Goal: Transaction & Acquisition: Obtain resource

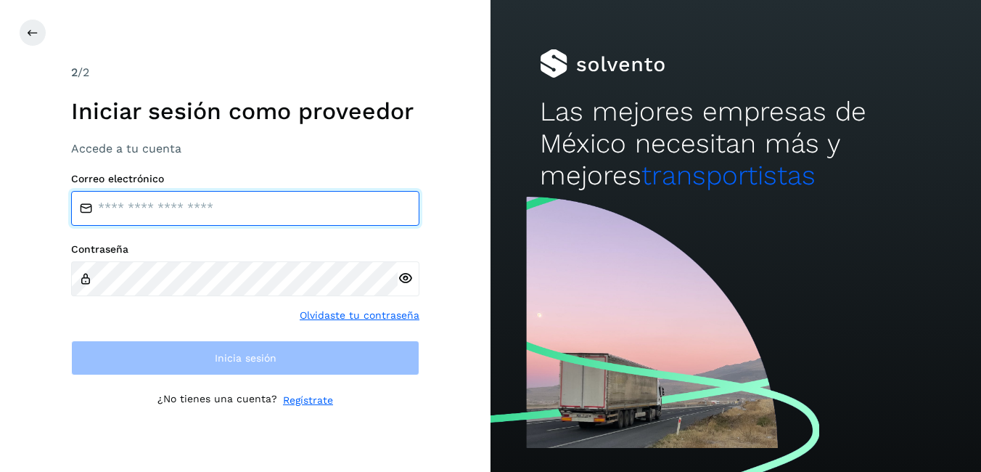
click at [123, 201] on input "email" at bounding box center [245, 208] width 348 height 35
type input "**********"
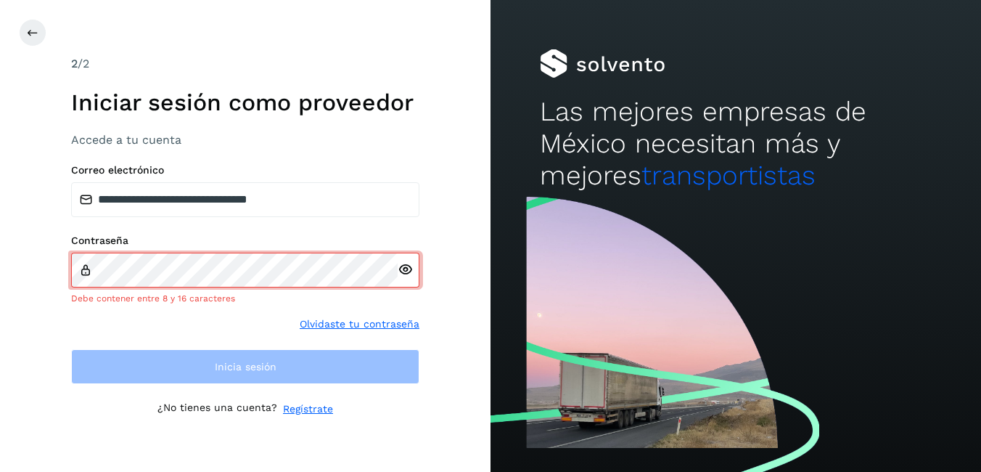
click at [409, 275] on icon at bounding box center [405, 269] width 15 height 15
click at [241, 255] on div "Contraseña Debe contener entre 8 y 16 caracteres" at bounding box center [245, 269] width 348 height 70
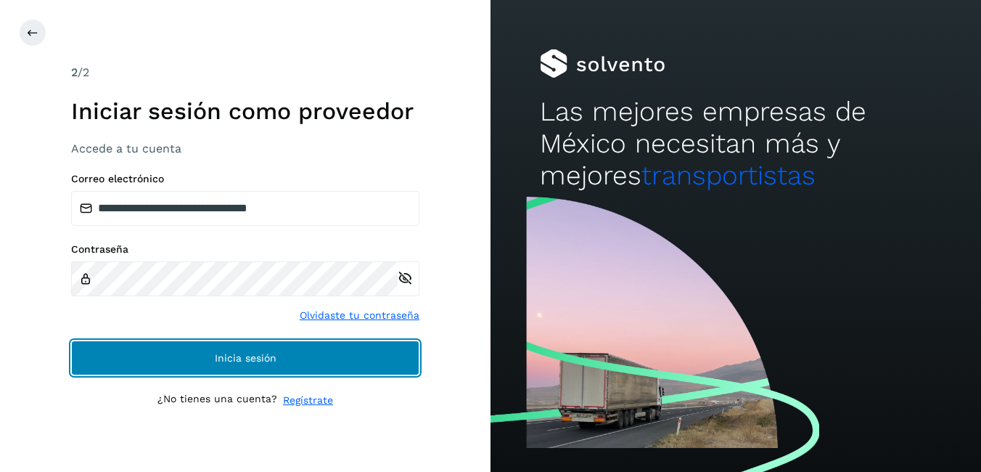
click at [296, 364] on button "Inicia sesión" at bounding box center [245, 357] width 348 height 35
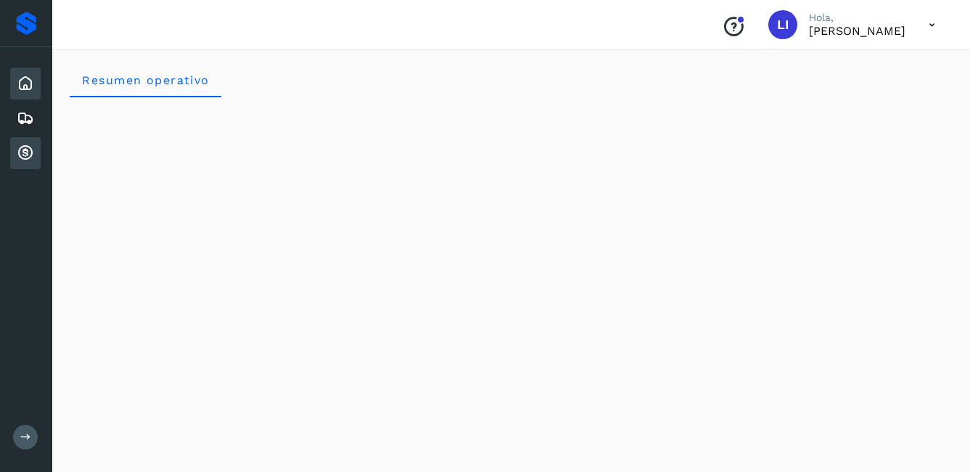
click at [31, 147] on icon at bounding box center [25, 152] width 17 height 17
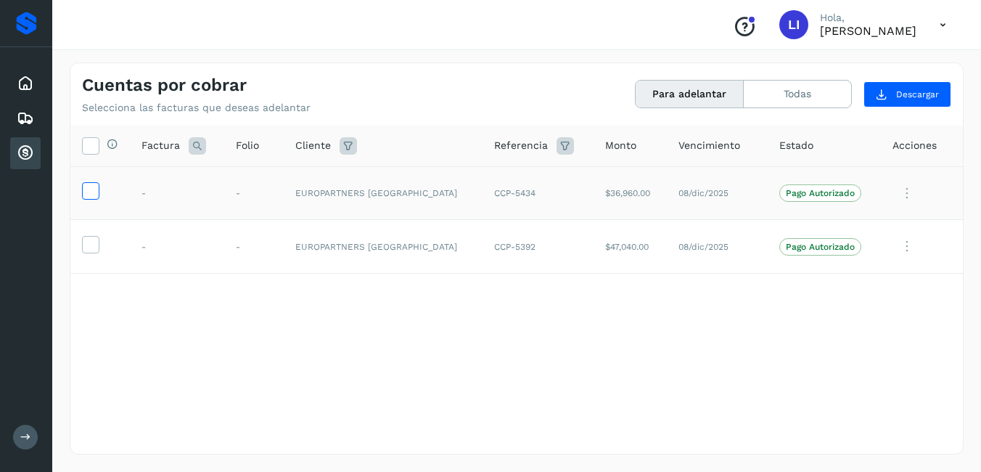
click at [86, 197] on icon at bounding box center [90, 189] width 15 height 15
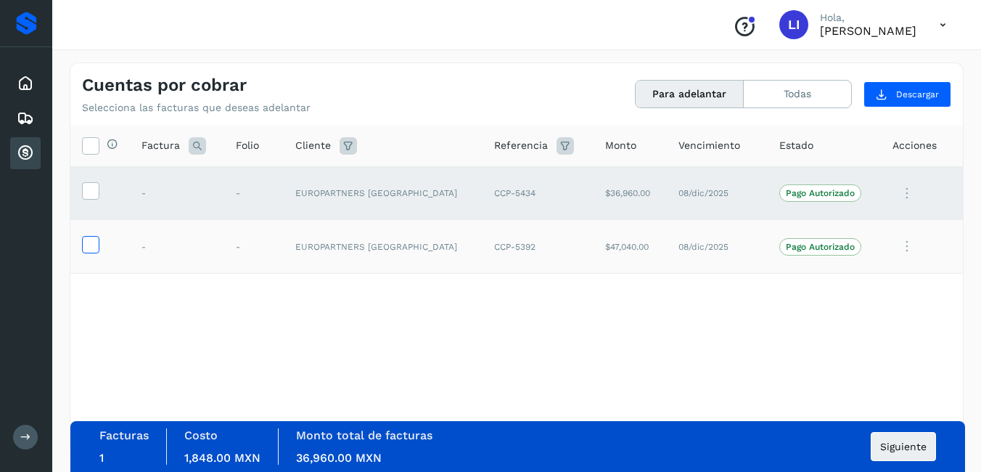
click at [95, 242] on icon at bounding box center [90, 243] width 15 height 15
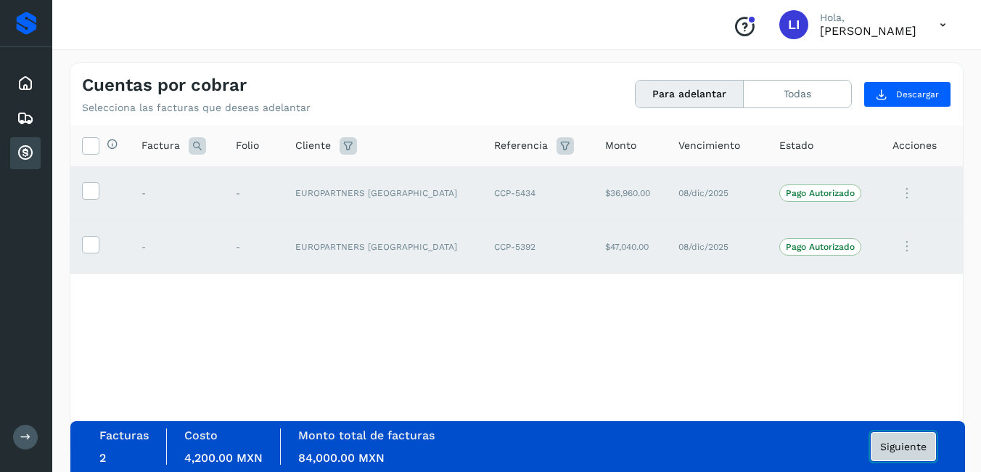
click at [914, 456] on button "Siguiente" at bounding box center [903, 446] width 65 height 29
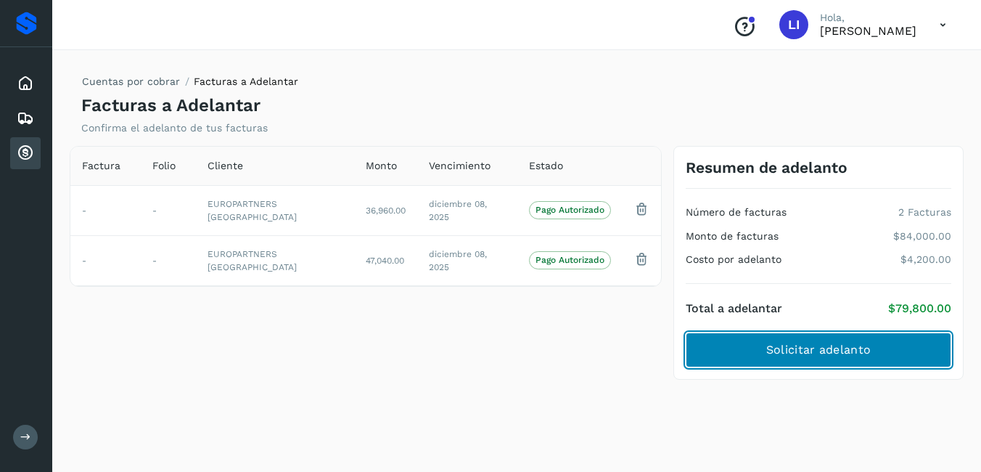
click at [864, 351] on span "Solicitar adelanto" at bounding box center [818, 350] width 105 height 16
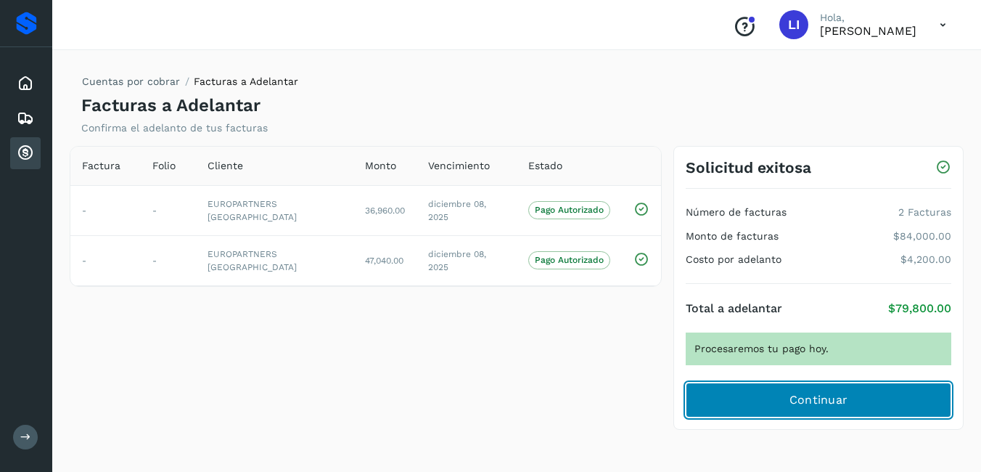
click at [837, 409] on button "Continuar" at bounding box center [819, 400] width 266 height 35
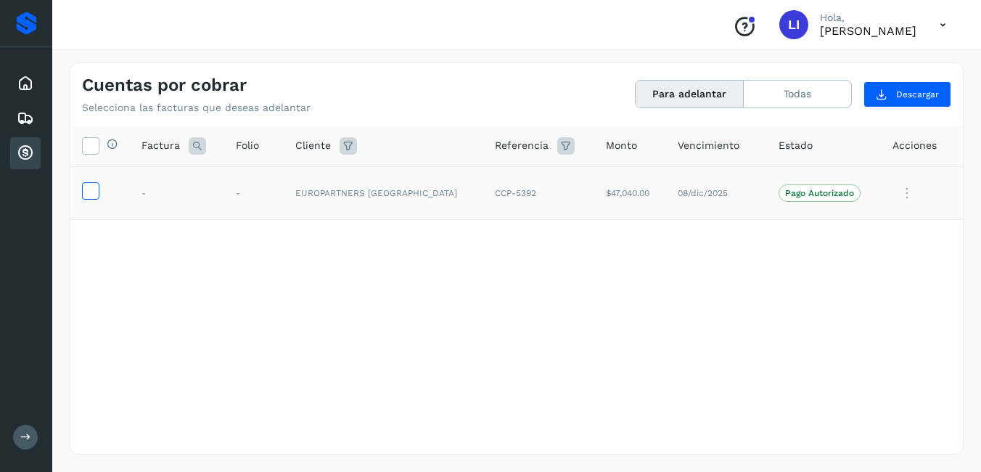
click at [88, 192] on icon at bounding box center [90, 189] width 15 height 15
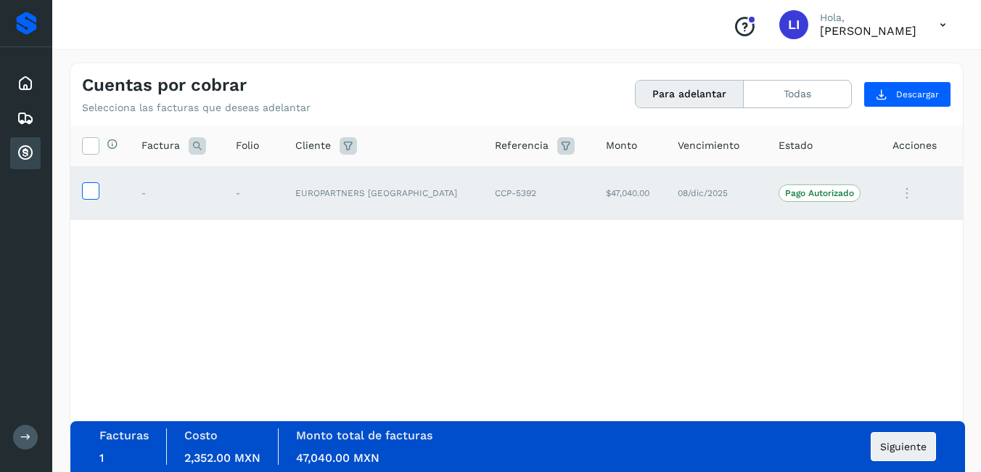
click at [88, 192] on icon at bounding box center [90, 189] width 15 height 15
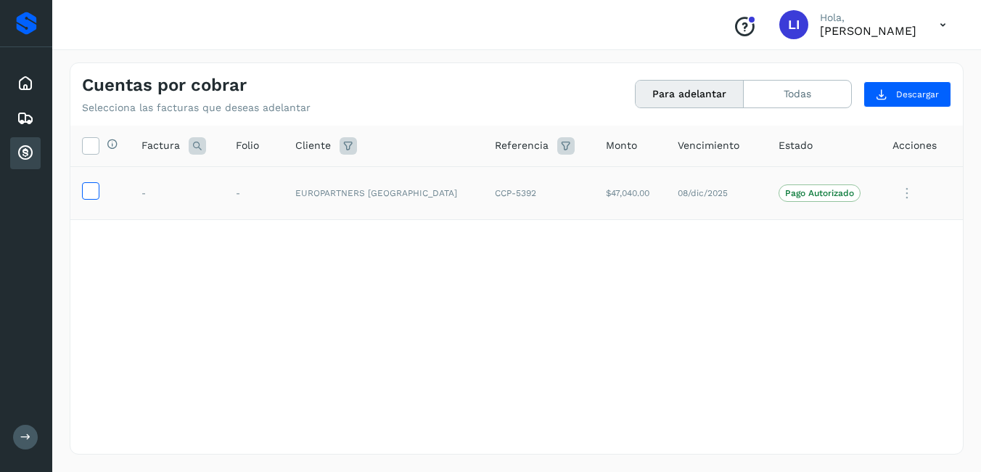
click at [98, 193] on label at bounding box center [90, 190] width 17 height 17
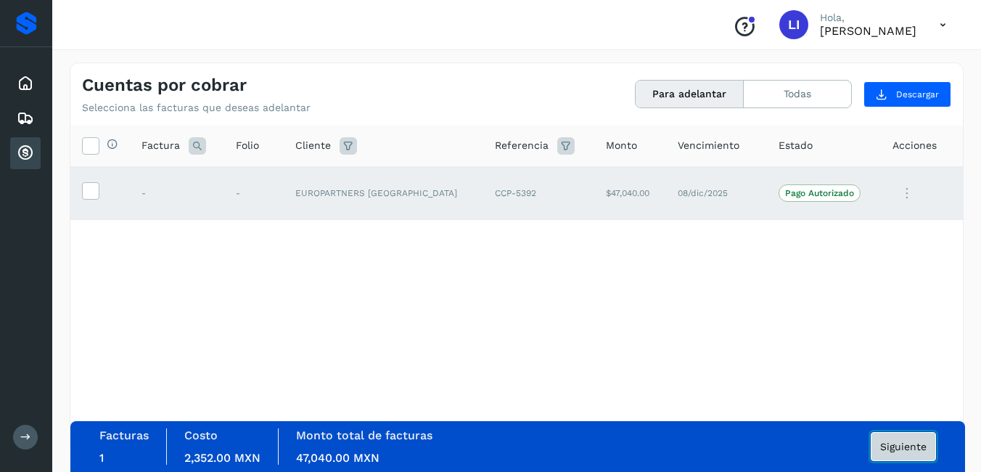
click at [912, 442] on span "Siguiente" at bounding box center [903, 446] width 46 height 10
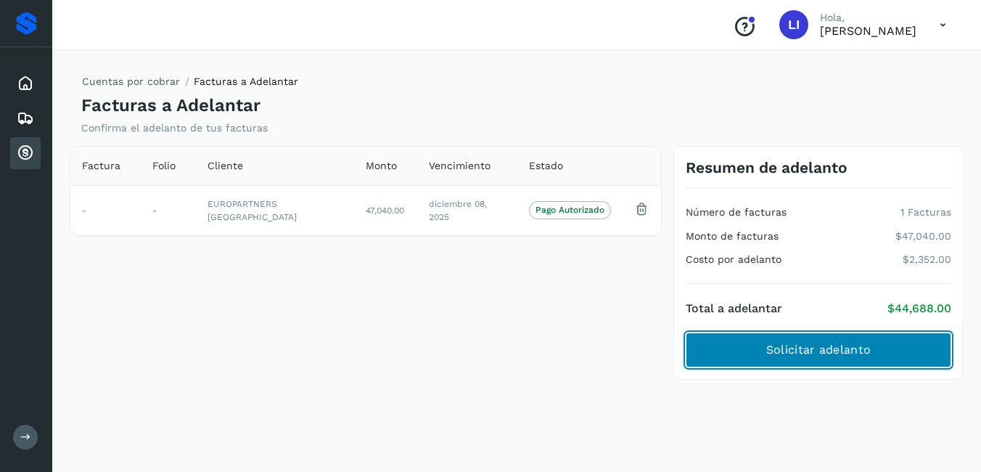
click at [864, 353] on span "Solicitar adelanto" at bounding box center [818, 350] width 105 height 16
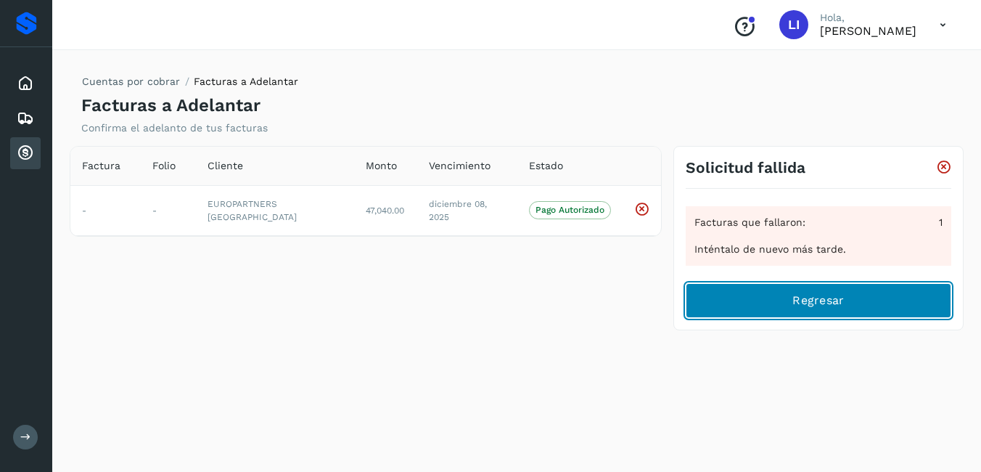
click at [860, 305] on button "Regresar" at bounding box center [819, 300] width 266 height 35
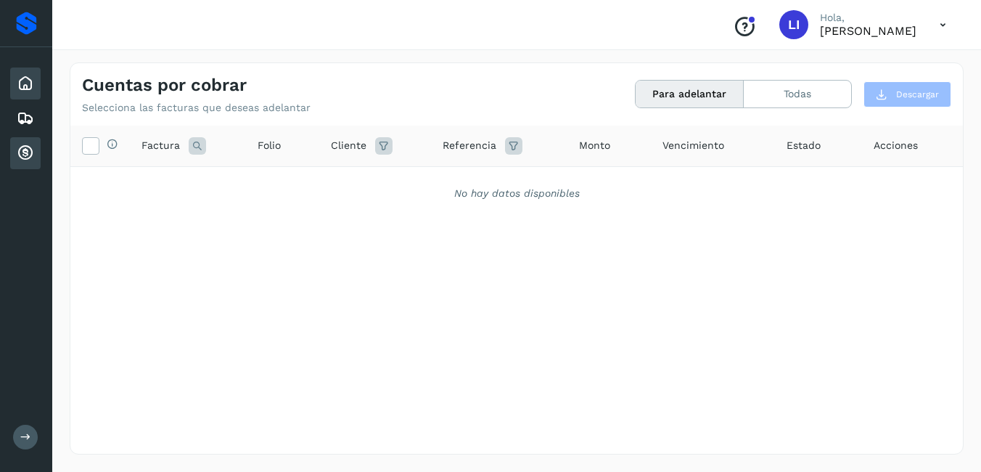
click at [23, 82] on icon at bounding box center [25, 83] width 17 height 17
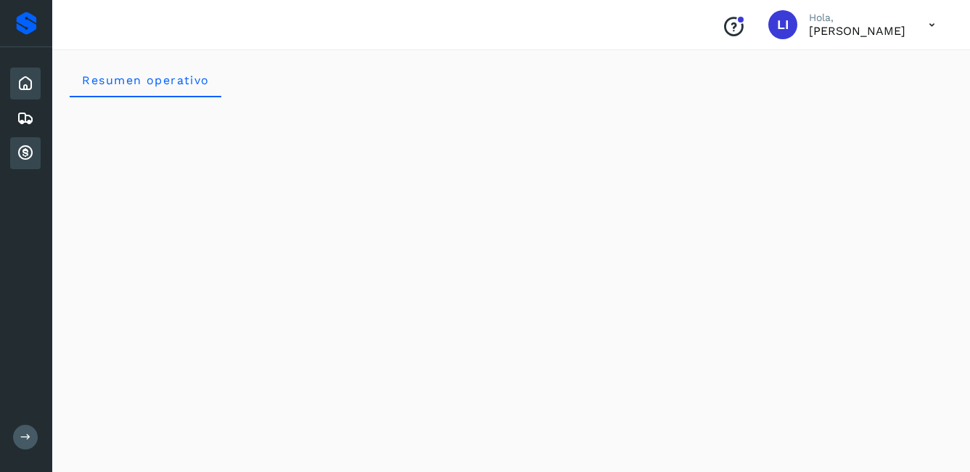
click at [28, 150] on icon at bounding box center [25, 152] width 17 height 17
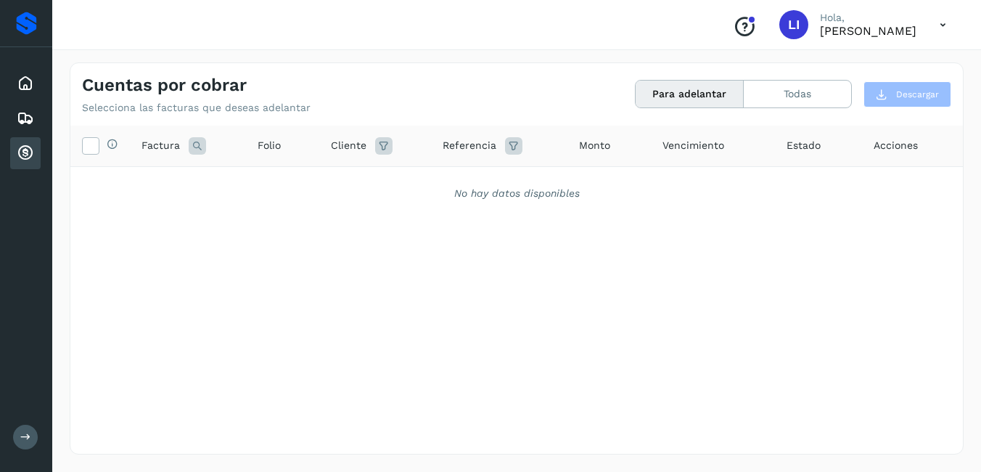
click at [948, 25] on icon at bounding box center [943, 25] width 30 height 30
click at [830, 71] on div "Cerrar sesión" at bounding box center [871, 66] width 173 height 28
